Goal: Find specific page/section

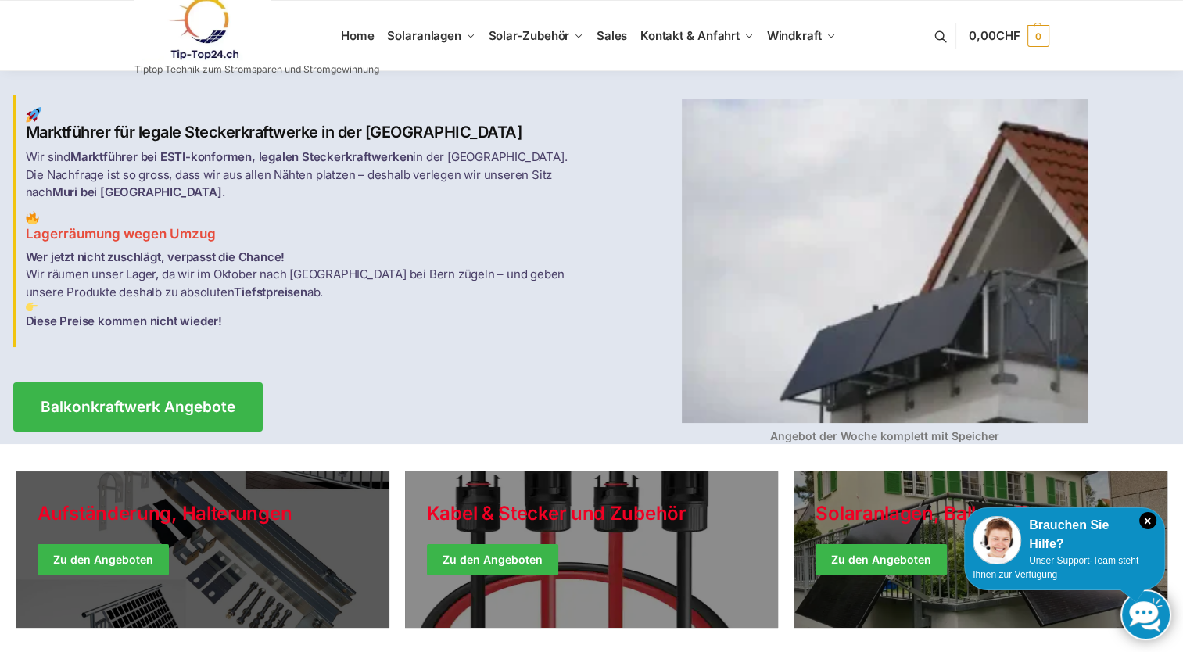
click at [128, 557] on link "Holiday Style" at bounding box center [203, 549] width 374 height 156
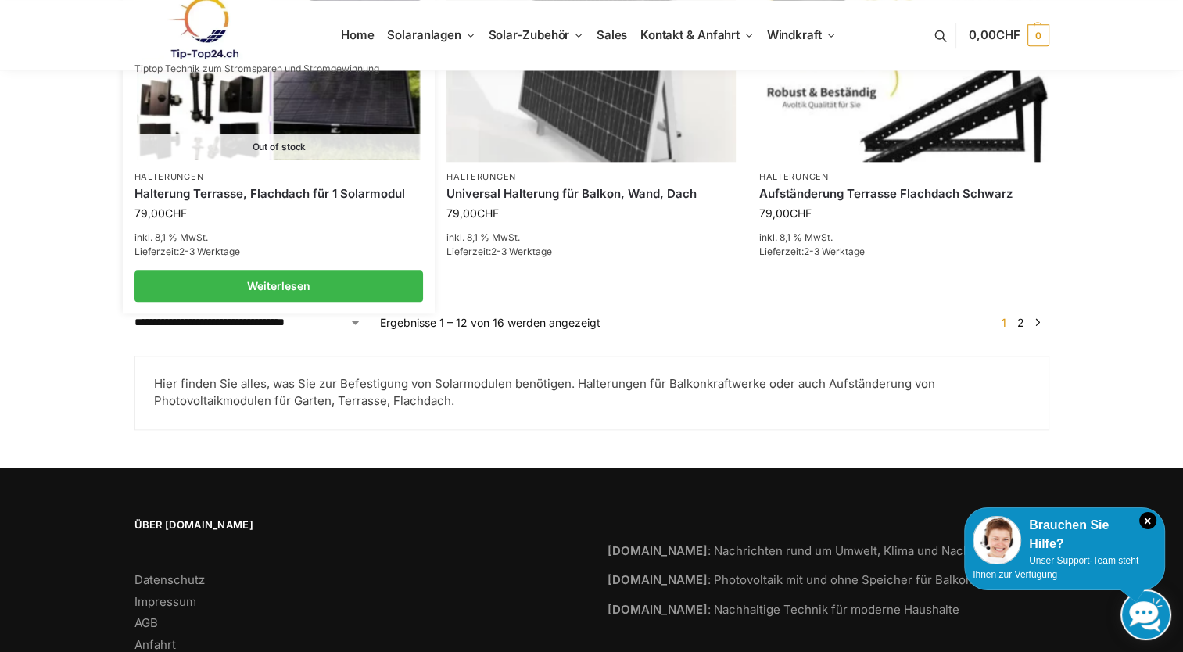
scroll to position [1836, 0]
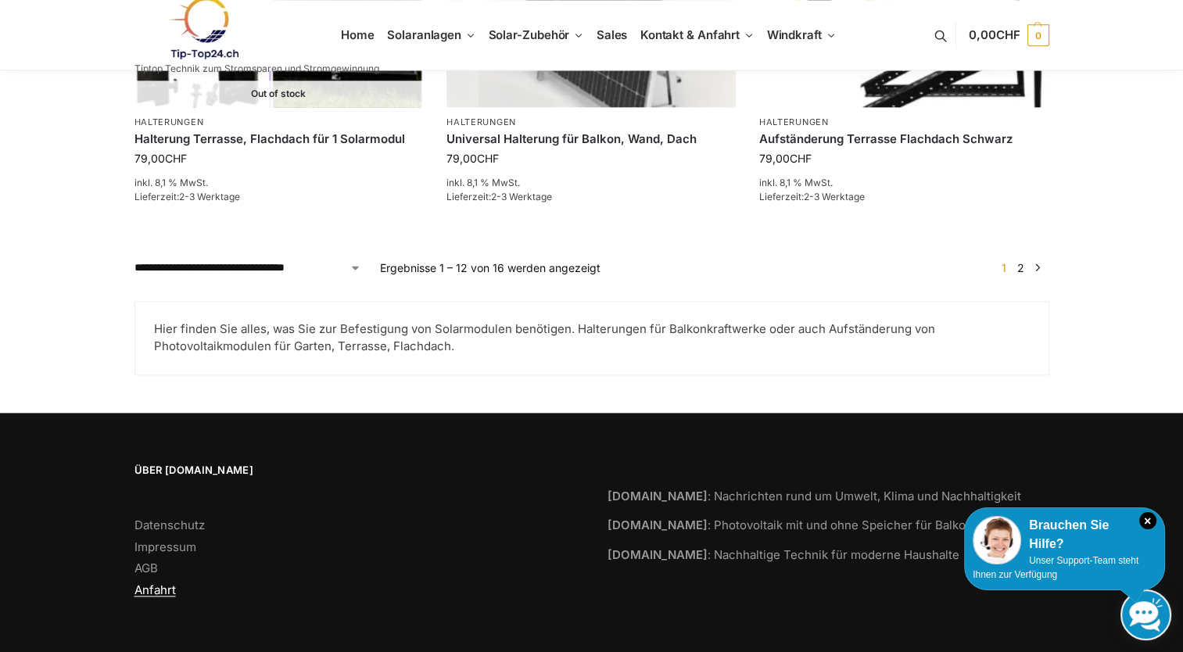
click at [167, 584] on link "Anfahrt" at bounding box center [154, 589] width 41 height 15
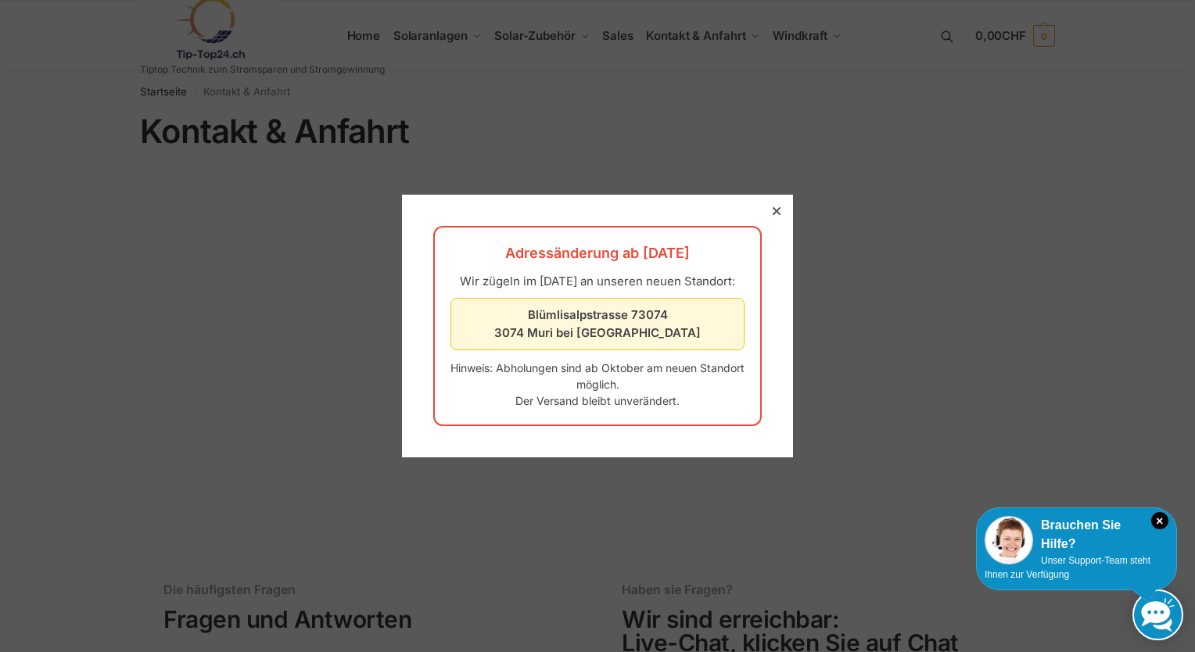
click at [769, 209] on div at bounding box center [776, 211] width 14 height 14
